Goal: Navigation & Orientation: Find specific page/section

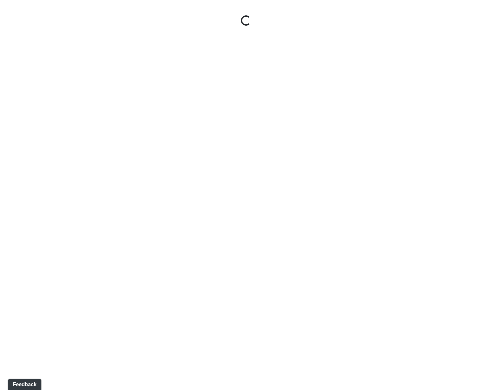
select select "gontoaMErPAtzSBVXh4ptW"
select select "h3ebyGk32eUmSzz99H473o"
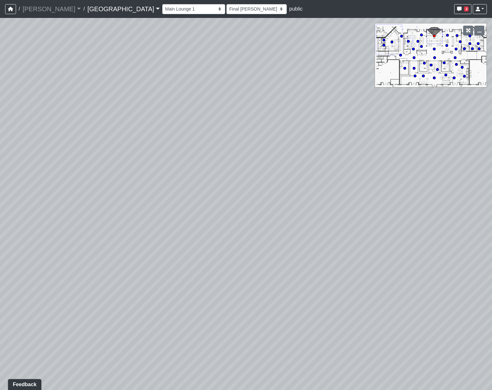
drag, startPoint x: 197, startPoint y: 228, endPoint x: 368, endPoint y: 216, distance: 171.2
click at [361, 216] on div "Loading... Pool Courtyard Entry 1 Loading... Main Lounge 2 Loading... Pool Cour…" at bounding box center [246, 204] width 492 height 372
drag, startPoint x: 89, startPoint y: 193, endPoint x: 417, endPoint y: 199, distance: 327.3
click at [407, 198] on div "Loading... Pool Courtyard Entry 1 Loading... Main Lounge 2 Loading... Pool Cour…" at bounding box center [246, 204] width 492 height 372
drag, startPoint x: 380, startPoint y: 212, endPoint x: 169, endPoint y: 118, distance: 231.2
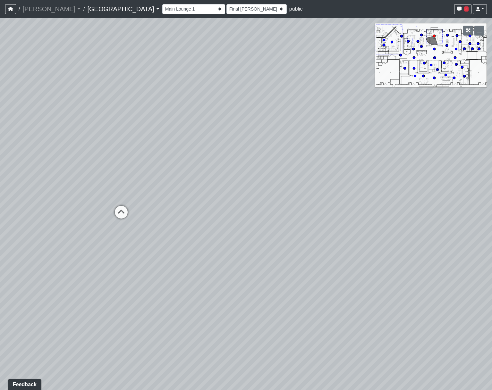
click at [169, 118] on div "Loading... Pool Courtyard Entry 1 Loading... Main Lounge 2 Loading... Pool Cour…" at bounding box center [246, 204] width 492 height 372
